Goal: Find specific page/section: Find specific page/section

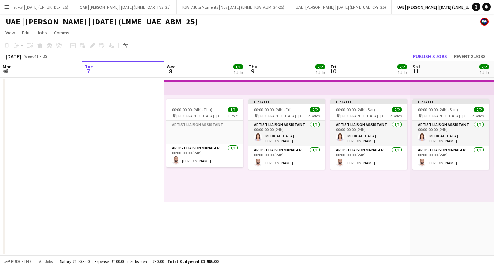
scroll to position [0, 526]
click at [5, 5] on app-icon "Menu" at bounding box center [6, 6] width 5 height 5
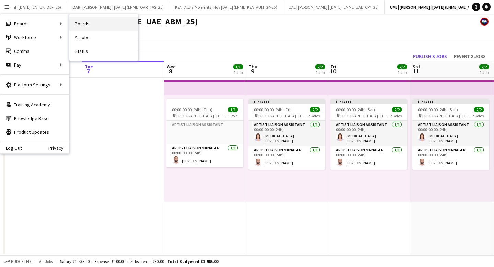
click at [83, 24] on link "Boards" at bounding box center [103, 24] width 69 height 14
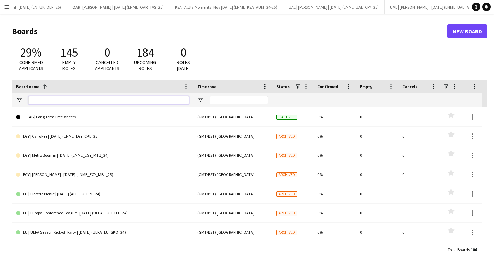
click at [50, 103] on input "Board name Filter Input" at bounding box center [108, 100] width 160 height 8
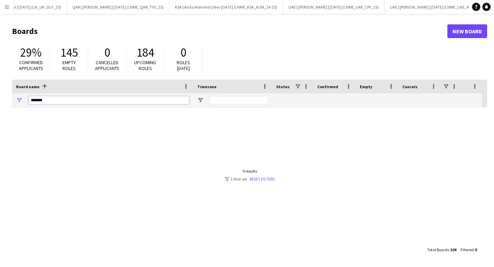
type input "*******"
click at [8, 9] on app-icon "Menu" at bounding box center [6, 6] width 5 height 5
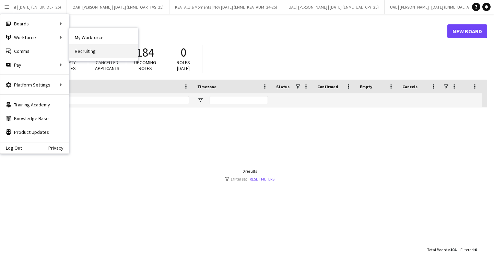
click at [98, 52] on link "Recruiting" at bounding box center [103, 51] width 69 height 14
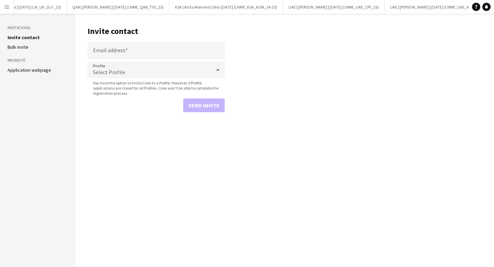
click at [7, 7] on app-icon "Menu" at bounding box center [6, 6] width 5 height 5
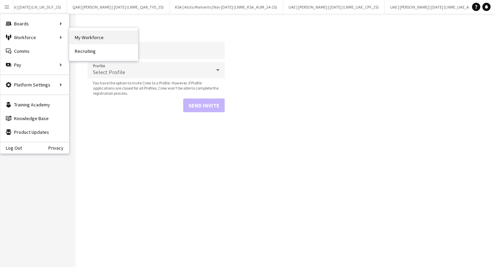
click at [79, 36] on link "My Workforce" at bounding box center [103, 38] width 69 height 14
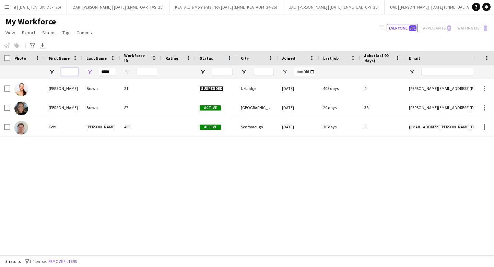
click at [64, 72] on input "First Name Filter Input" at bounding box center [69, 72] width 17 height 8
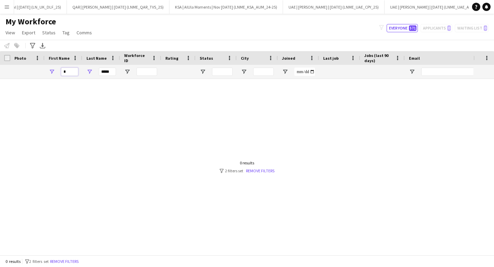
type input "*"
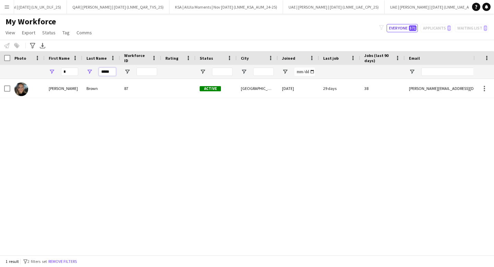
click at [111, 74] on input "*****" at bounding box center [107, 72] width 17 height 8
click at [67, 71] on input "*" at bounding box center [69, 72] width 17 height 8
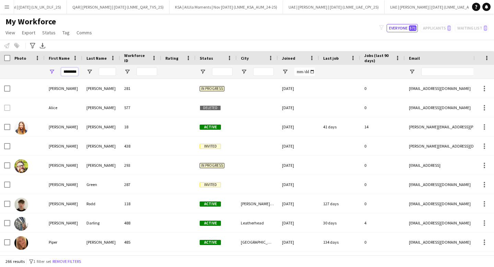
scroll to position [0, 1]
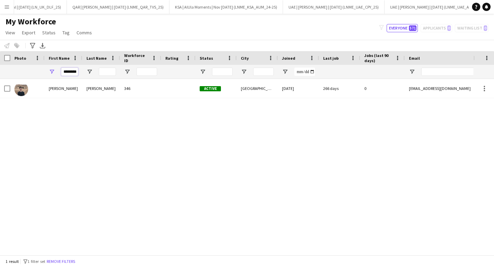
type input "********"
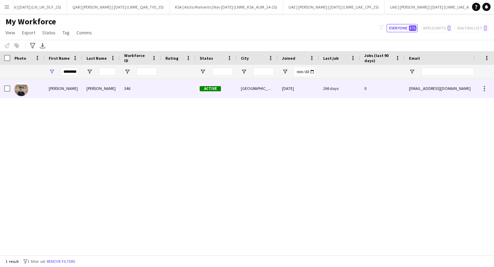
click at [81, 86] on div "Elhassan" at bounding box center [64, 88] width 38 height 19
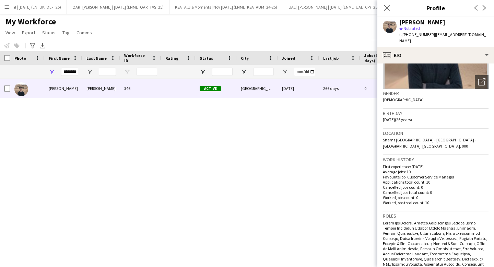
scroll to position [90, 0]
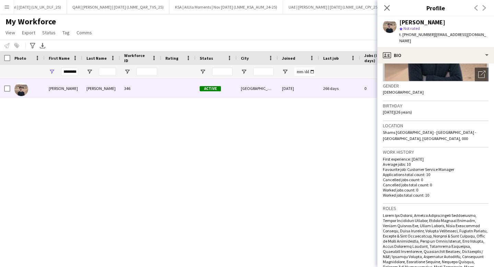
click at [5, 7] on app-icon "Menu" at bounding box center [6, 6] width 5 height 5
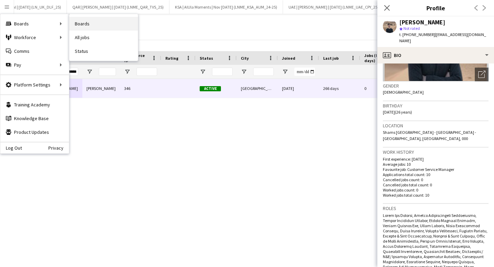
click at [93, 22] on link "Boards" at bounding box center [103, 24] width 69 height 14
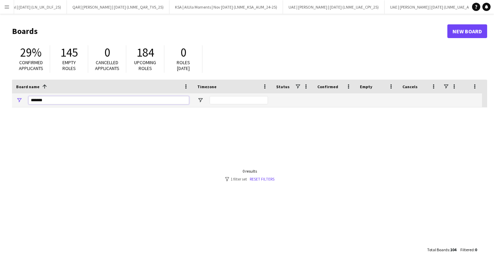
click at [45, 100] on input "*******" at bounding box center [108, 100] width 160 height 8
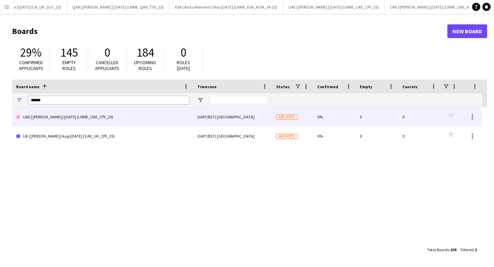
type input "******"
click at [51, 119] on link "UAE | [PERSON_NAME] | [DATE] (LNME_UAE_CPY_25)" at bounding box center [102, 116] width 173 height 19
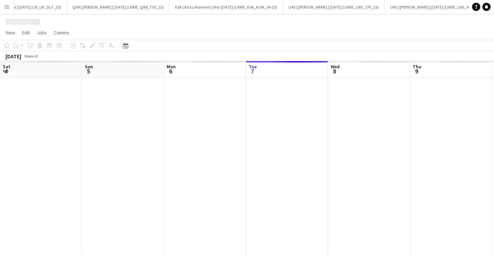
scroll to position [0, 164]
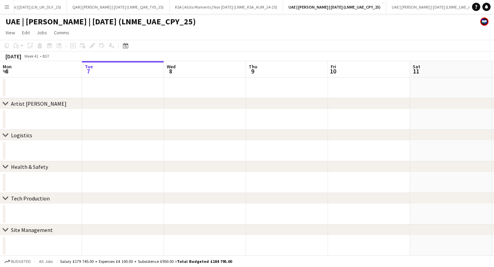
click at [217, 137] on div "chevron-right Logistics" at bounding box center [247, 135] width 494 height 11
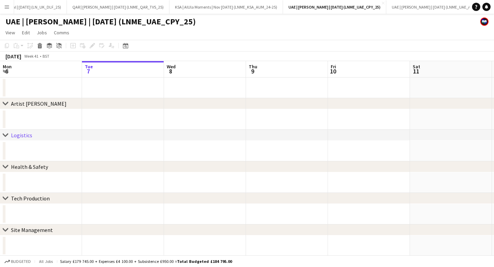
click at [220, 129] on app-date-cell at bounding box center [205, 119] width 82 height 21
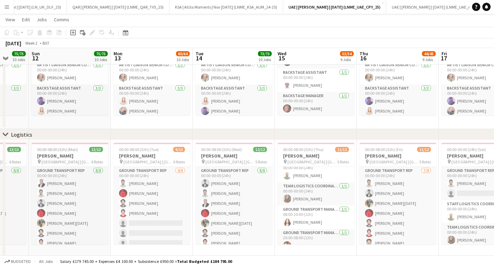
scroll to position [0, 0]
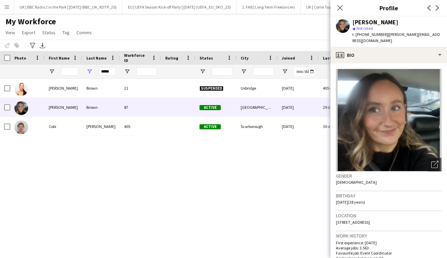
scroll to position [0, 409]
click at [4, 3] on button "Menu" at bounding box center [7, 7] width 14 height 14
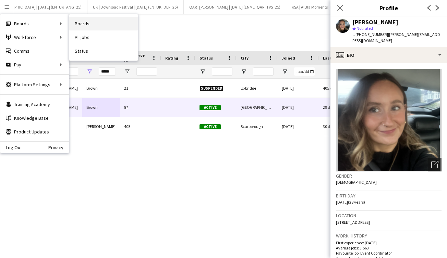
click at [90, 22] on link "Boards" at bounding box center [103, 24] width 69 height 14
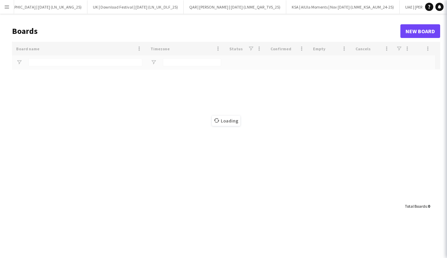
type input "******"
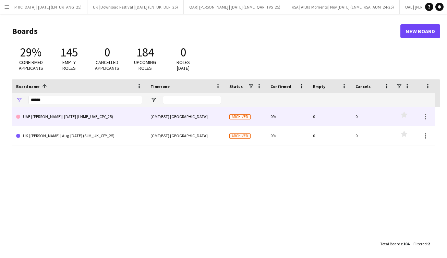
click at [55, 116] on link "UAE | [PERSON_NAME] | [DATE] (LNME_UAE_CPY_25)" at bounding box center [79, 116] width 126 height 19
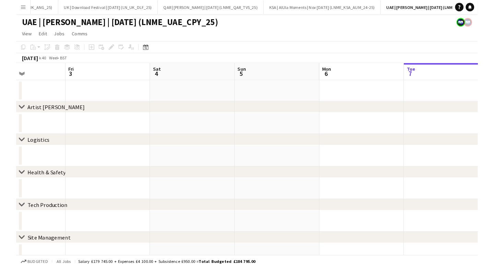
scroll to position [0, 197]
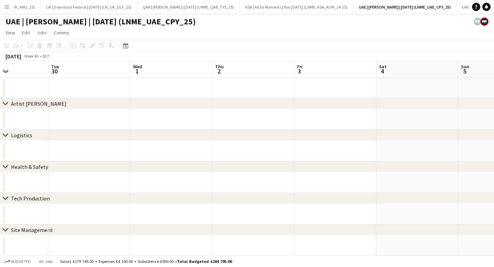
click at [6, 6] on app-icon "Menu" at bounding box center [6, 6] width 5 height 5
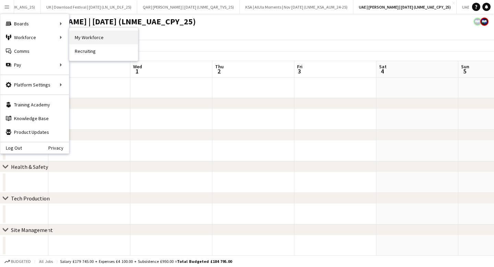
click at [95, 37] on link "My Workforce" at bounding box center [103, 38] width 69 height 14
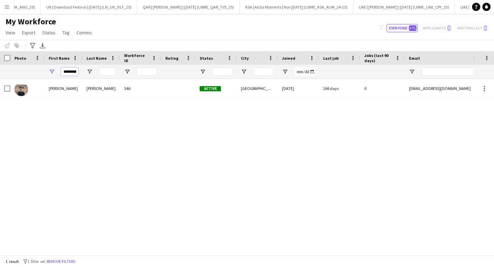
click at [70, 71] on input "********" at bounding box center [69, 72] width 17 height 8
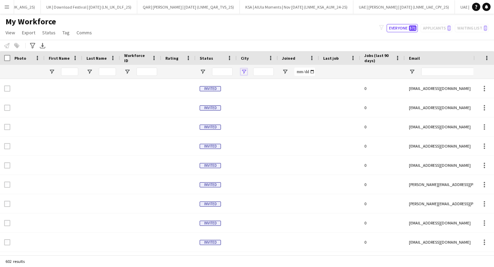
click at [242, 71] on span "Open Filter Menu" at bounding box center [244, 72] width 6 height 6
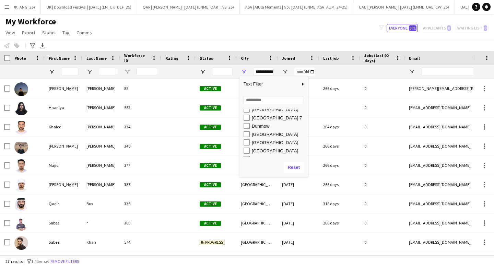
scroll to position [651, 0]
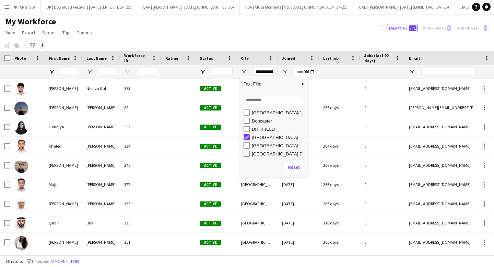
type input "**********"
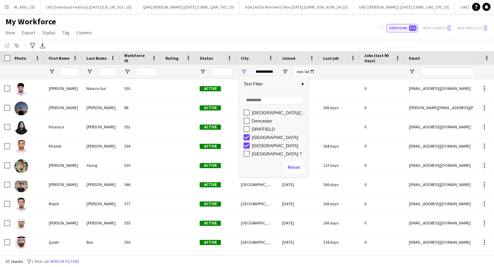
click at [253, 29] on div "My Workforce View Views Default view Dan View Logistics View Rachel View New vi…" at bounding box center [247, 27] width 494 height 23
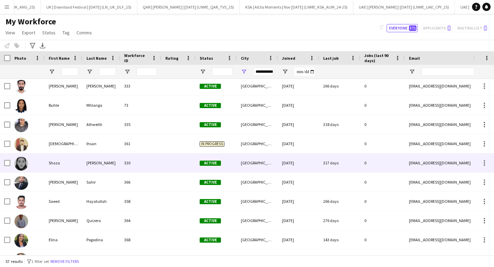
scroll to position [0, 0]
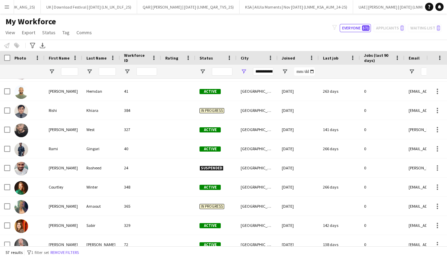
click at [10, 6] on button "Menu" at bounding box center [7, 7] width 14 height 14
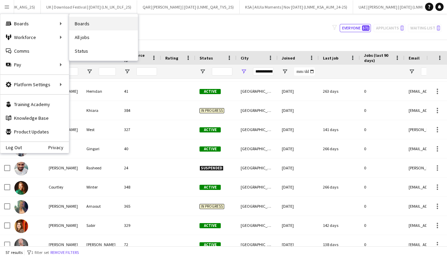
click at [91, 26] on link "Boards" at bounding box center [103, 24] width 69 height 14
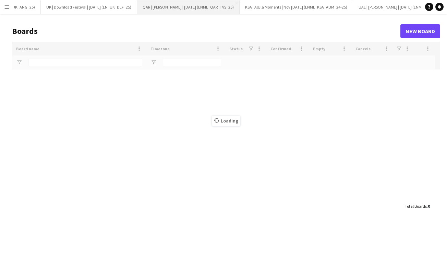
type input "******"
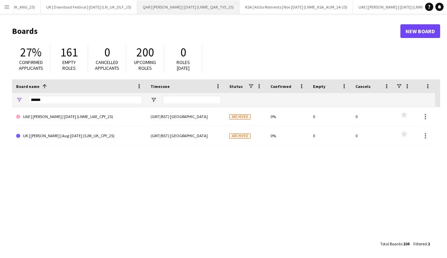
click at [155, 1] on button "QAR | Travis Scott | May 25 (LNME_QAR_TVS_25) Close" at bounding box center [188, 6] width 102 height 13
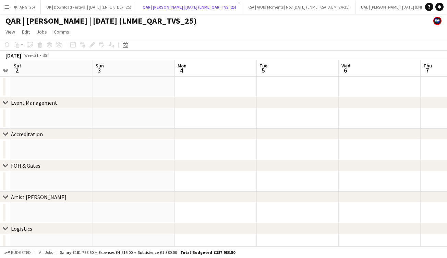
scroll to position [0, 150]
click at [181, 122] on app-date-cell at bounding box center [219, 118] width 82 height 21
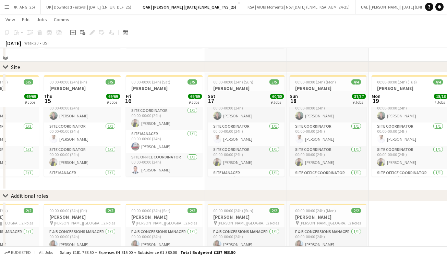
scroll to position [1024, 0]
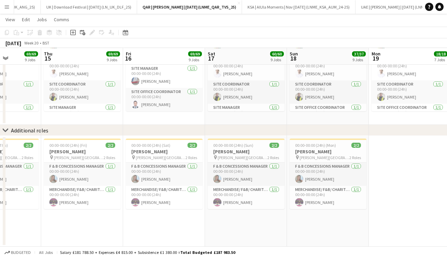
click at [7, 8] on app-icon "Menu" at bounding box center [6, 6] width 5 height 5
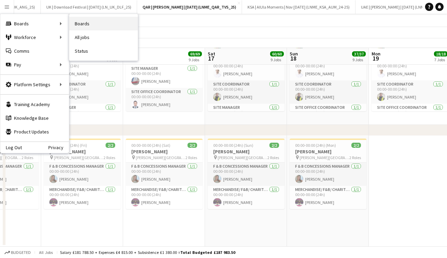
click at [83, 25] on link "Boards" at bounding box center [103, 24] width 69 height 14
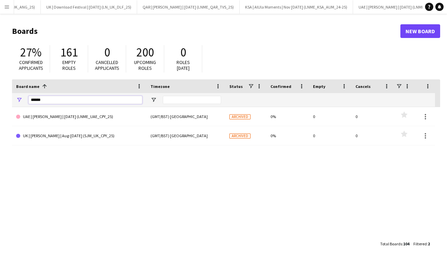
click at [46, 99] on input "******" at bounding box center [85, 100] width 114 height 8
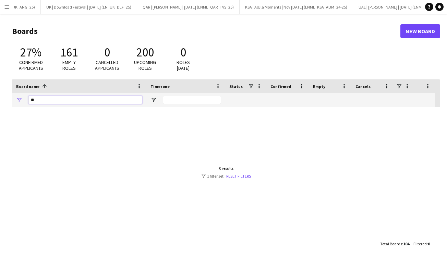
type input "*"
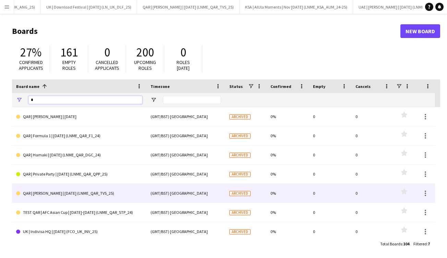
scroll to position [4, 0]
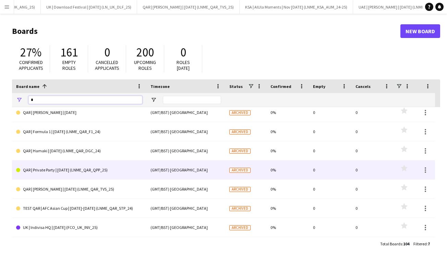
type input "*"
click at [73, 178] on link "QAR | Private Party | May 25 (LNME_QAR_QPP_25)" at bounding box center [79, 170] width 126 height 19
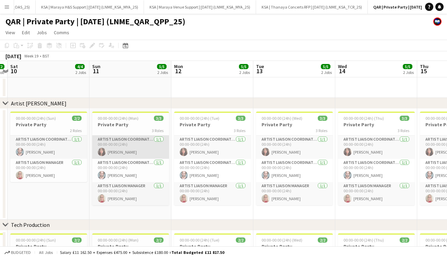
click at [137, 150] on app-card-role "Artist Liaison Coordinator 1/1 00:00-00:00 (24h) Mimosa Mason" at bounding box center [130, 147] width 77 height 23
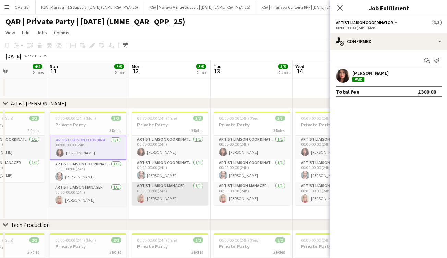
scroll to position [0, 238]
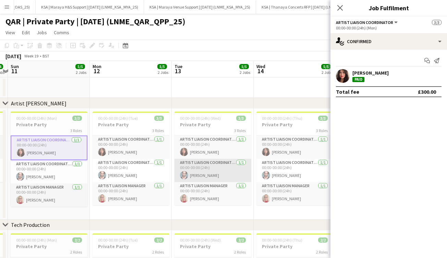
click at [190, 175] on app-card-role "Artist Liaison Coordinator 1/1 00:00-00:00 (24h) Francois Pandolfo" at bounding box center [212, 170] width 77 height 23
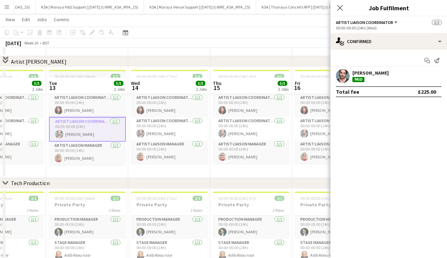
scroll to position [71, 0]
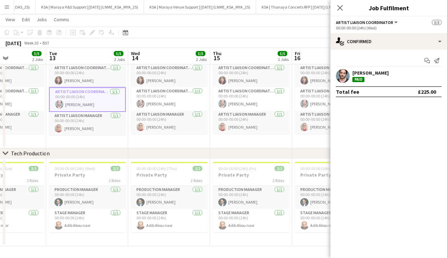
click at [7, 7] on app-icon "Menu" at bounding box center [6, 6] width 5 height 5
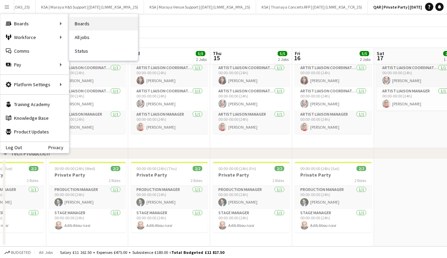
click at [79, 24] on link "Boards" at bounding box center [103, 24] width 69 height 14
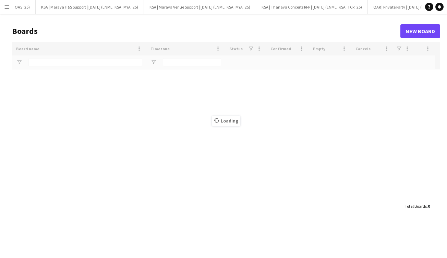
scroll to position [0, 1522]
type input "*"
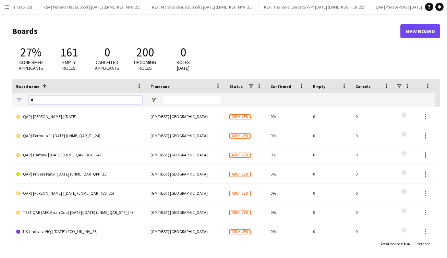
click at [57, 100] on input "*" at bounding box center [85, 100] width 114 height 8
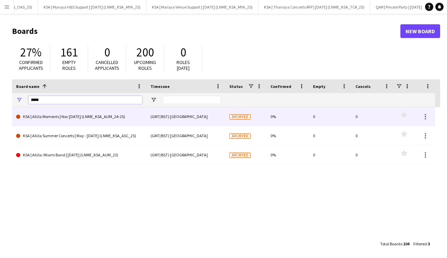
type input "*****"
click at [83, 125] on link "KSA | AlUla Moments | Nov [DATE] (LNME_KSA_AUM_24-25)" at bounding box center [79, 116] width 126 height 19
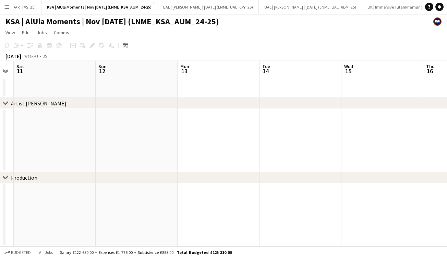
scroll to position [0, 214]
click at [190, 109] on div "chevron-right Artist Liaison" at bounding box center [223, 103] width 447 height 11
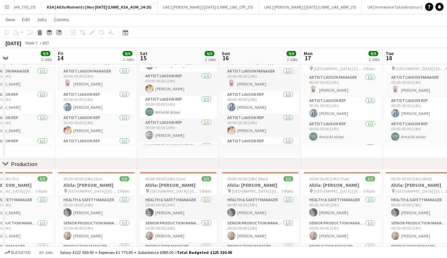
scroll to position [107, 0]
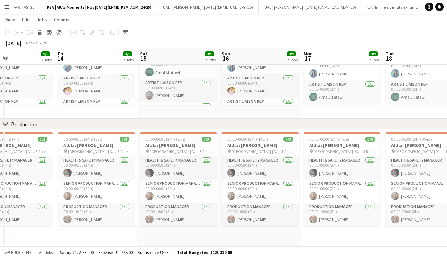
click at [8, 4] on app-icon "Menu" at bounding box center [6, 6] width 5 height 5
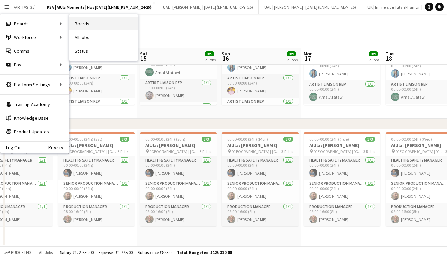
click at [100, 25] on link "Boards" at bounding box center [103, 24] width 69 height 14
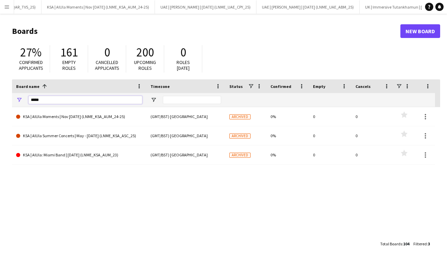
click at [43, 98] on input "*****" at bounding box center [85, 100] width 114 height 8
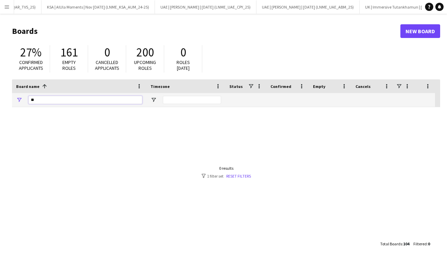
type input "*"
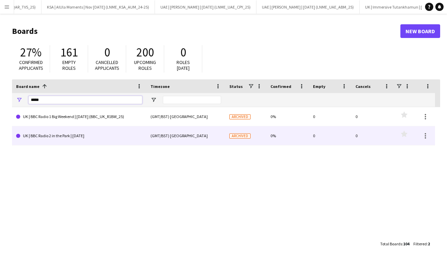
type input "*****"
click at [52, 140] on link "UK | BBC Radio 2 in the Park | Sep 2025" at bounding box center [79, 135] width 126 height 19
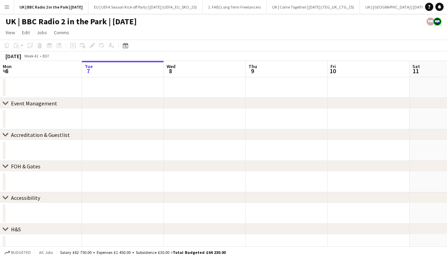
click at [129, 70] on app-board-header-date "Tue 7" at bounding box center [123, 69] width 82 height 16
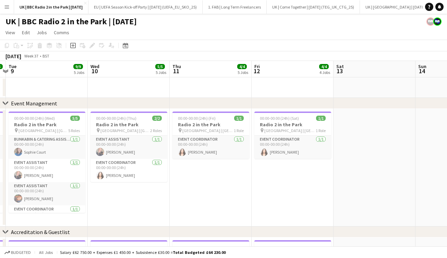
scroll to position [1, 0]
click at [191, 115] on span "00:00-00:00 (24h) (Fri)" at bounding box center [197, 117] width 38 height 5
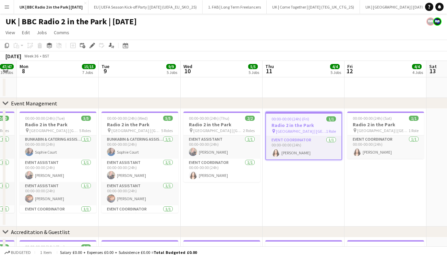
scroll to position [43, 0]
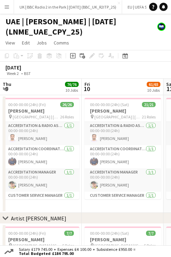
scroll to position [0, 164]
